Goal: Navigation & Orientation: Find specific page/section

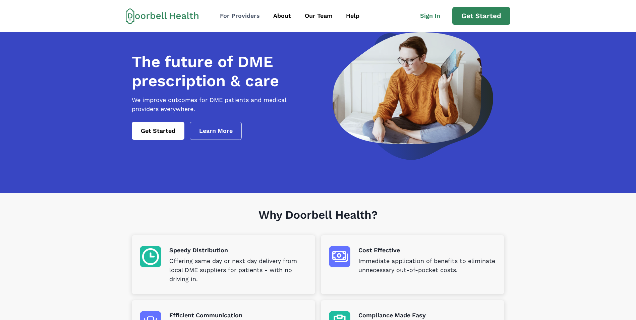
click at [240, 16] on div "For Providers" at bounding box center [240, 15] width 40 height 9
click at [275, 15] on div "About" at bounding box center [282, 15] width 18 height 9
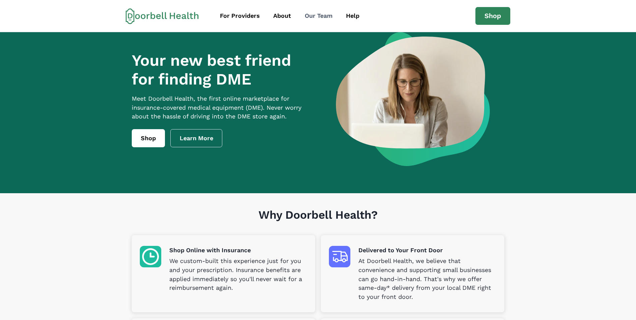
click at [313, 17] on div "Our Team" at bounding box center [319, 15] width 28 height 9
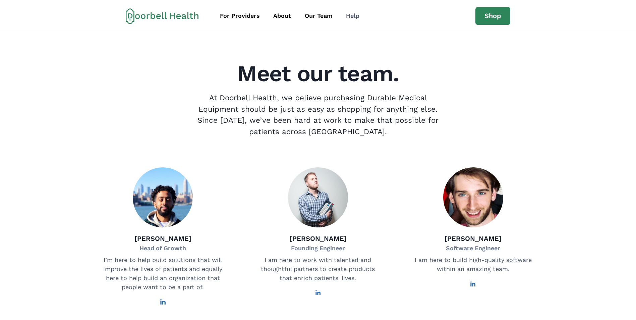
click at [353, 14] on div "Help" at bounding box center [352, 15] width 13 height 9
click at [349, 16] on div "Help" at bounding box center [352, 15] width 13 height 9
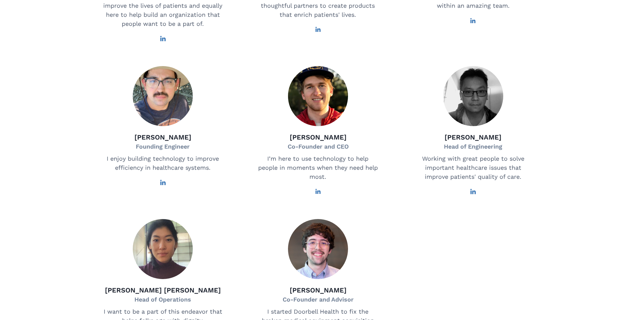
scroll to position [129, 0]
